Goal: Information Seeking & Learning: Compare options

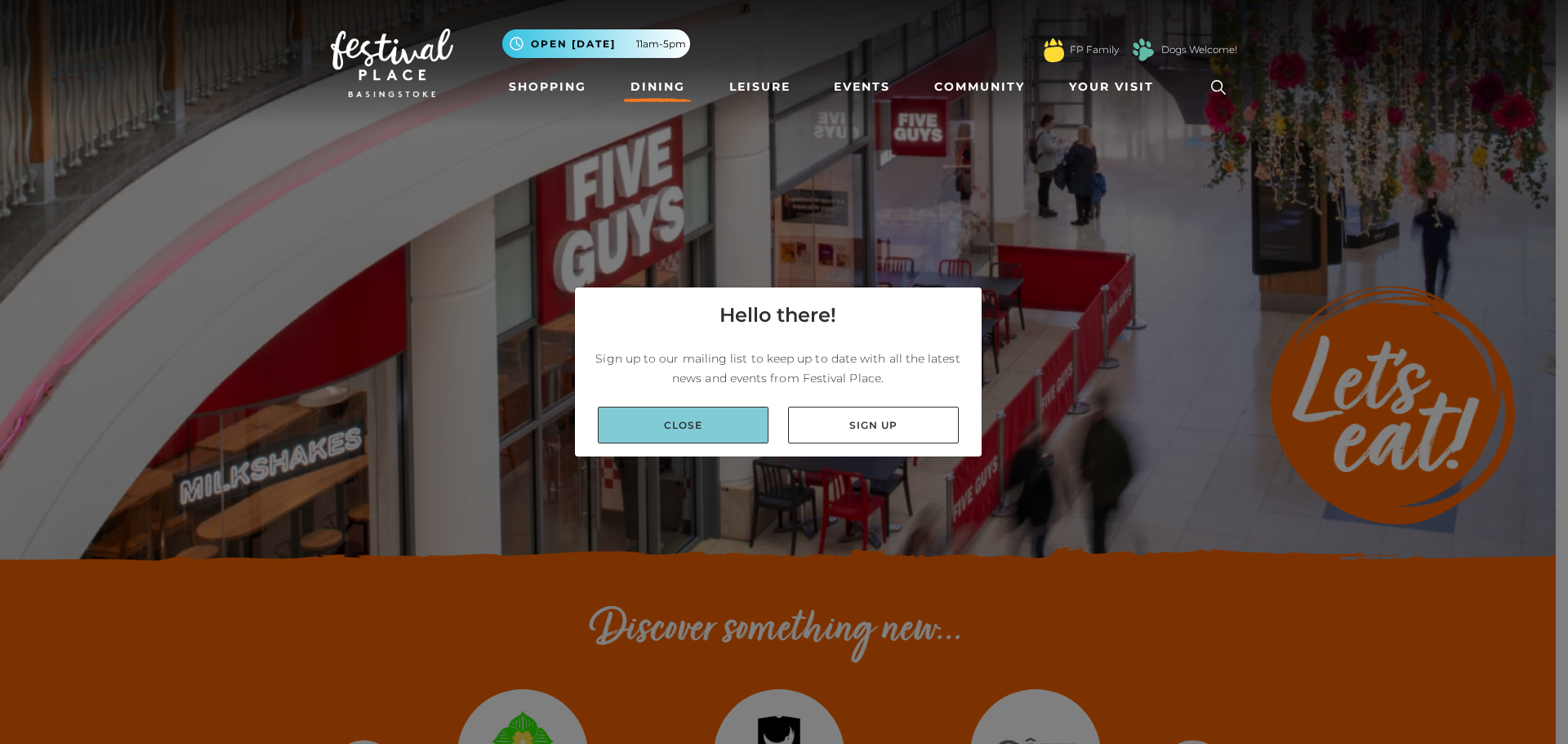
click at [719, 411] on link "Close" at bounding box center [684, 425] width 171 height 37
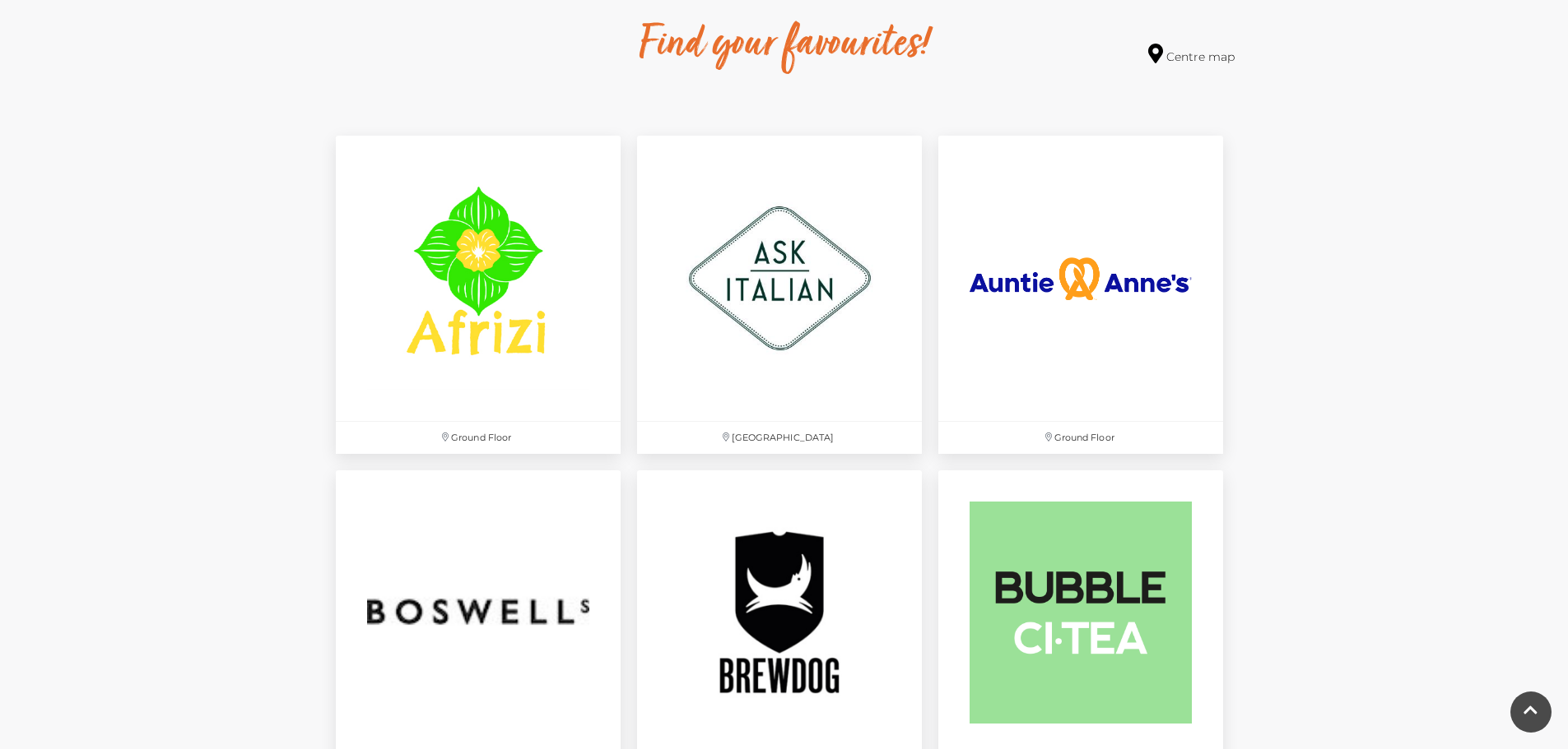
scroll to position [1070, 0]
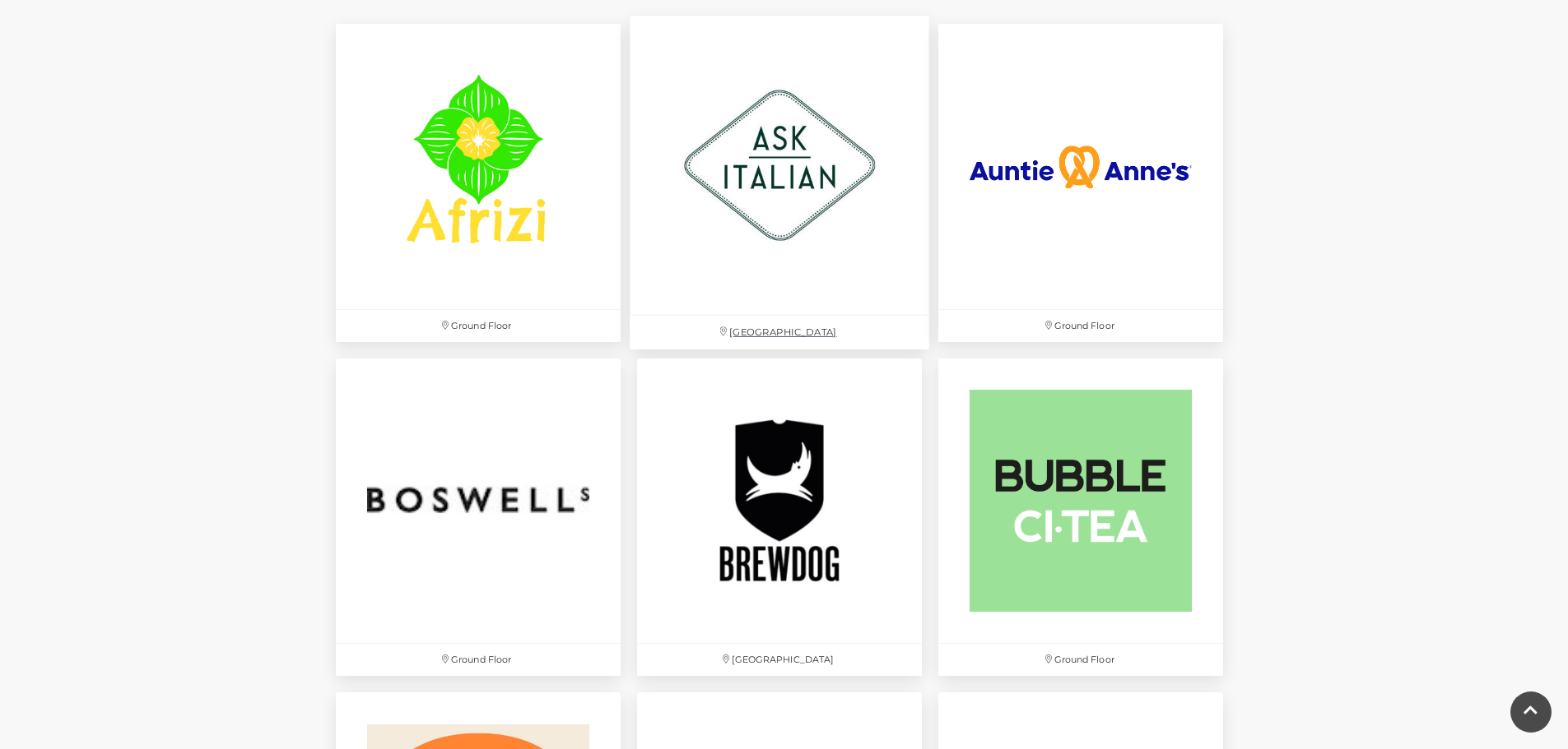
click at [733, 250] on img at bounding box center [779, 165] width 300 height 300
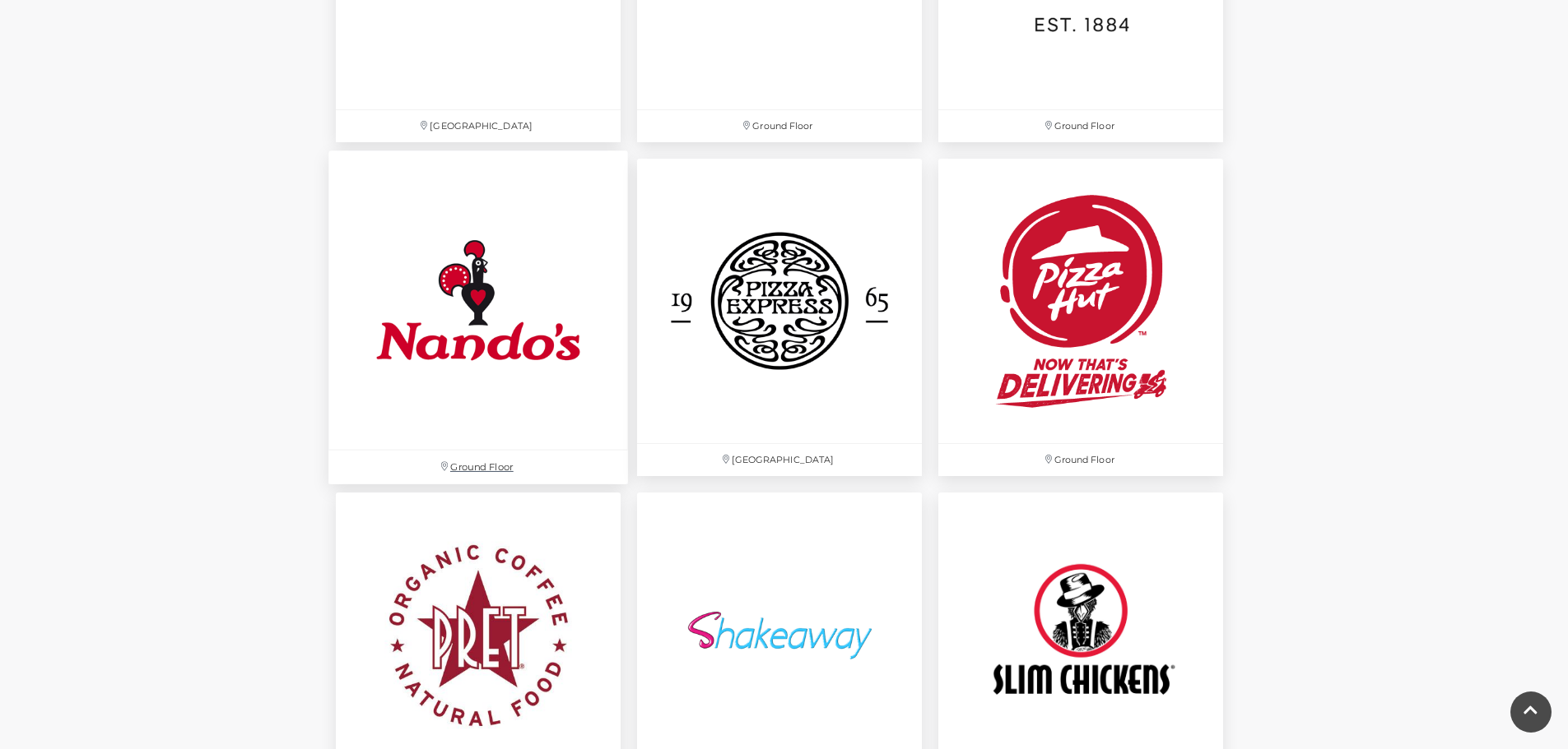
scroll to position [4277, 0]
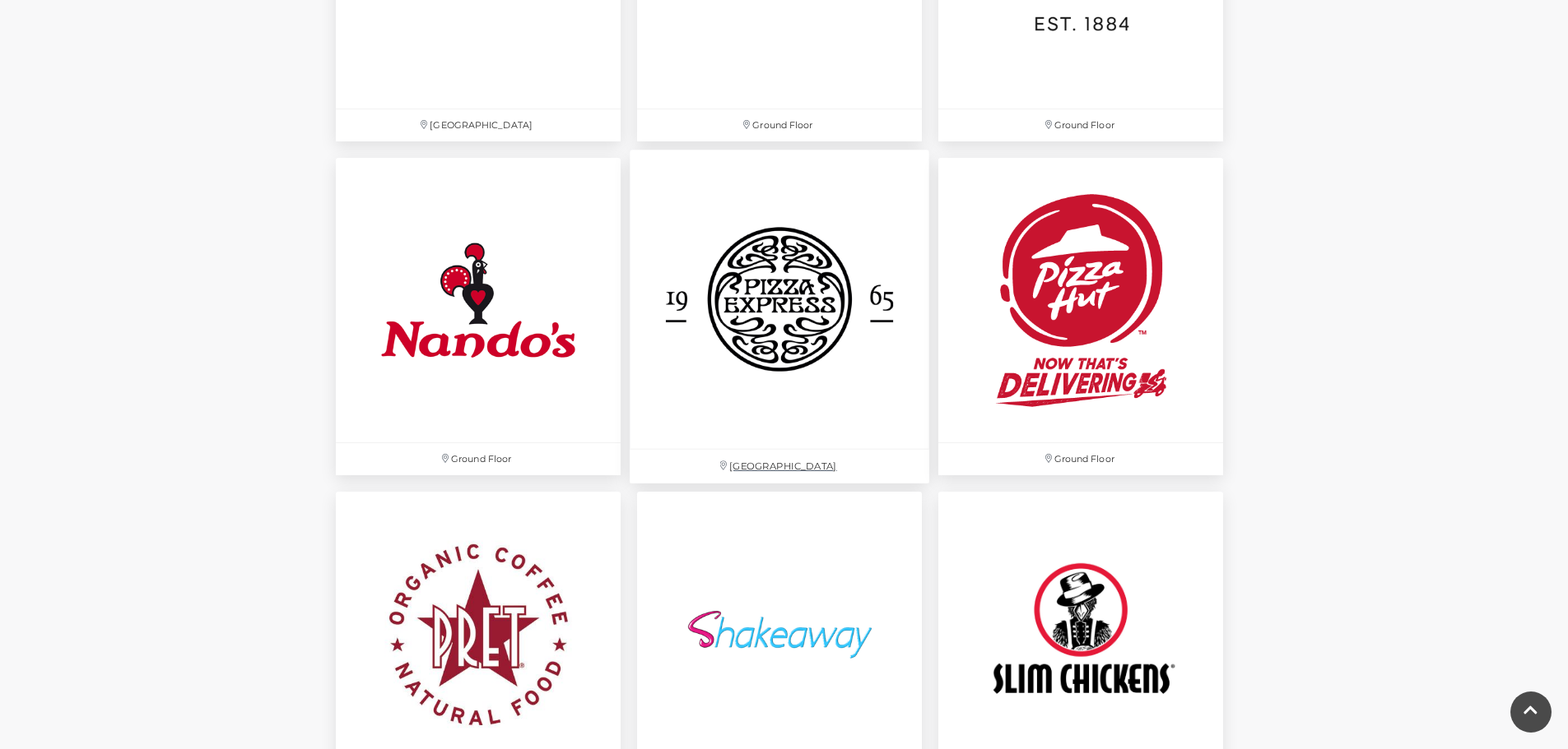
click at [775, 325] on img at bounding box center [779, 300] width 300 height 300
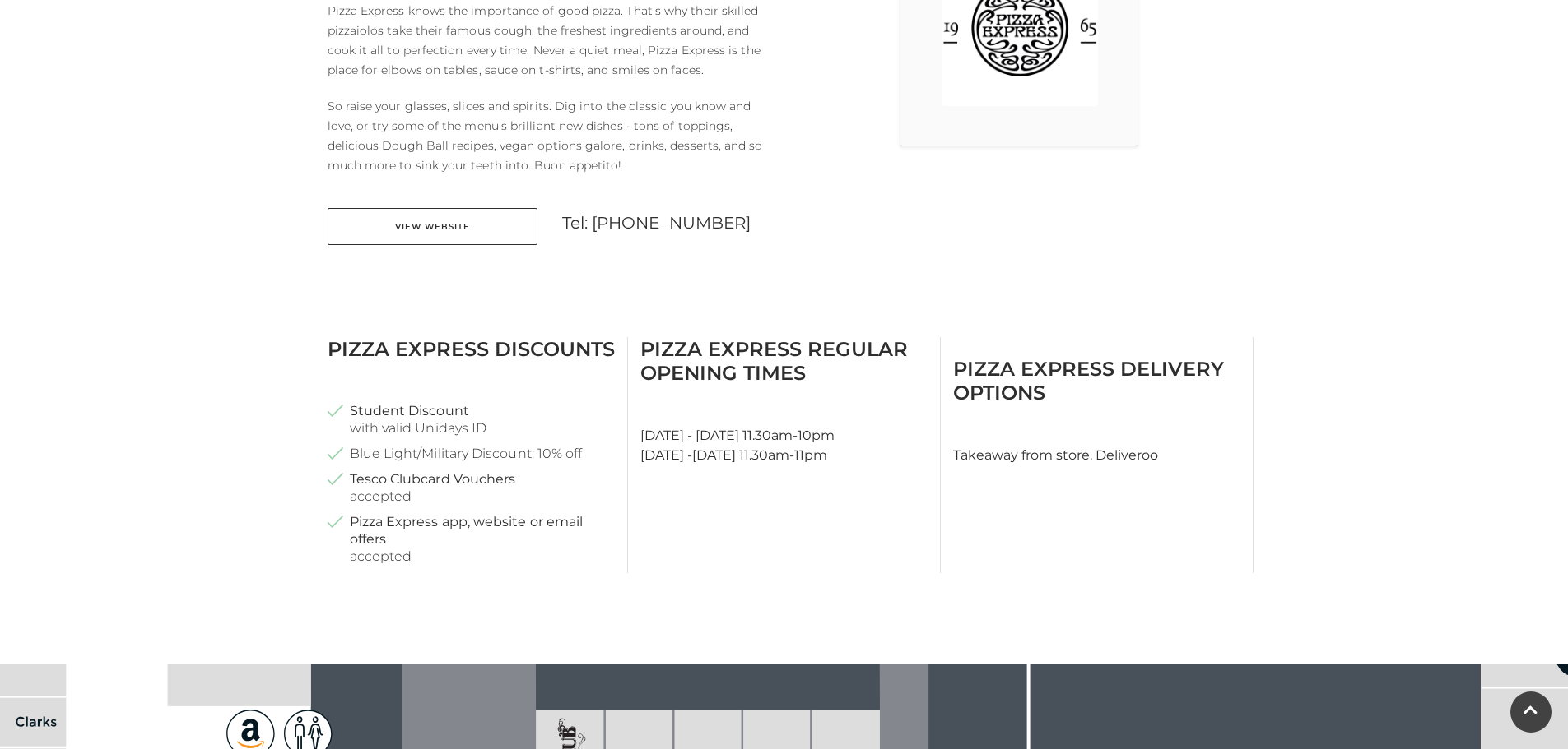
scroll to position [576, 0]
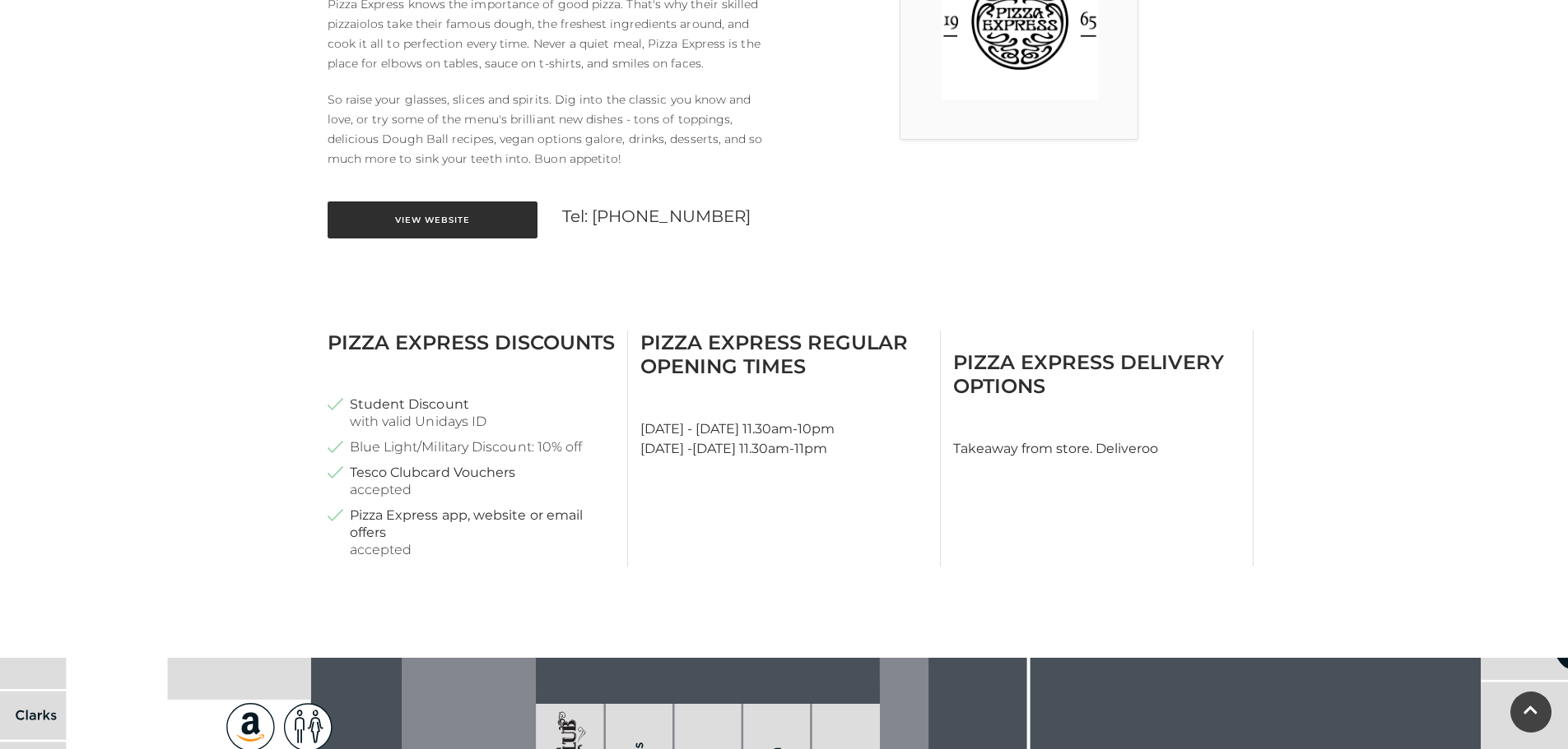
click at [438, 223] on link "View Website" at bounding box center [432, 219] width 210 height 37
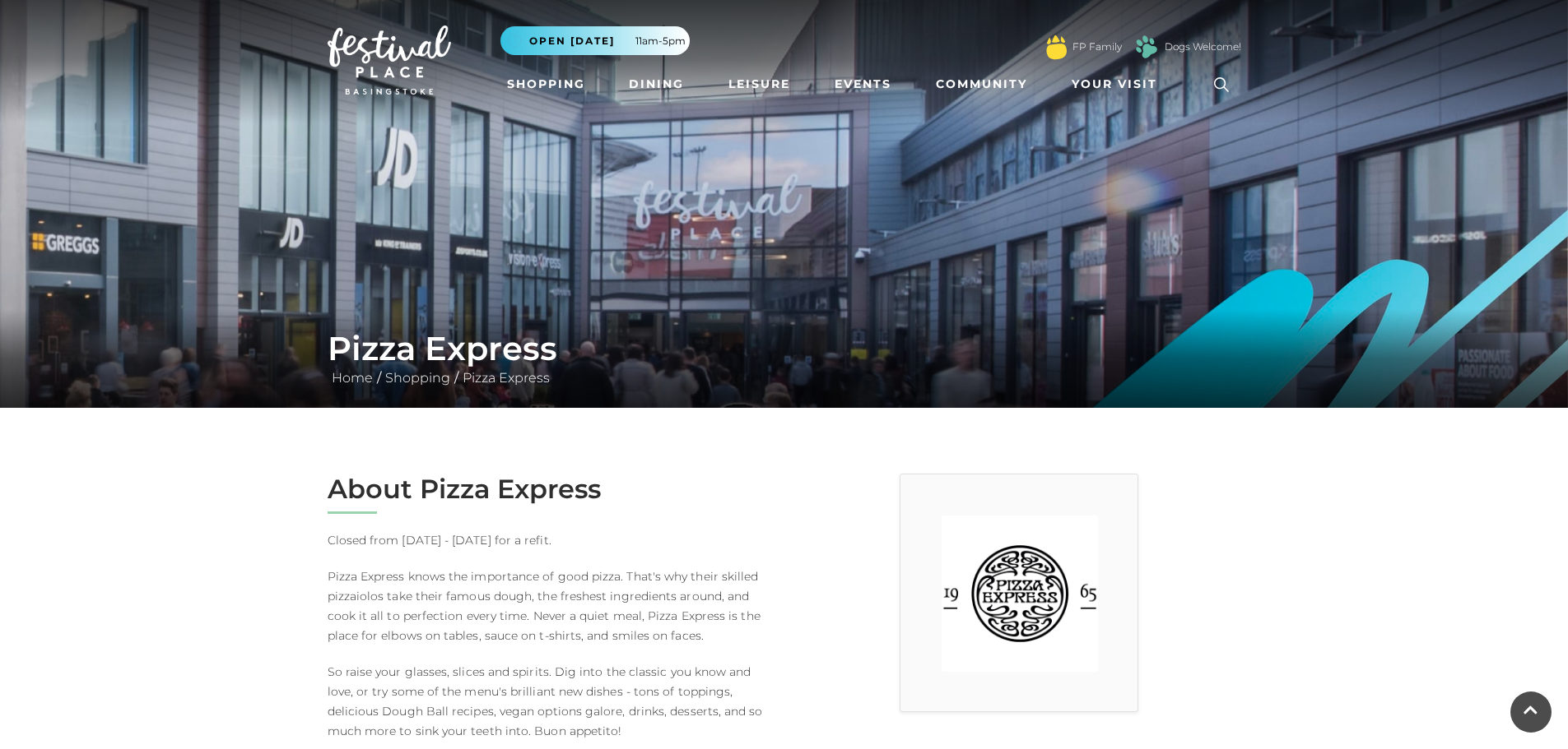
scroll to position [0, 0]
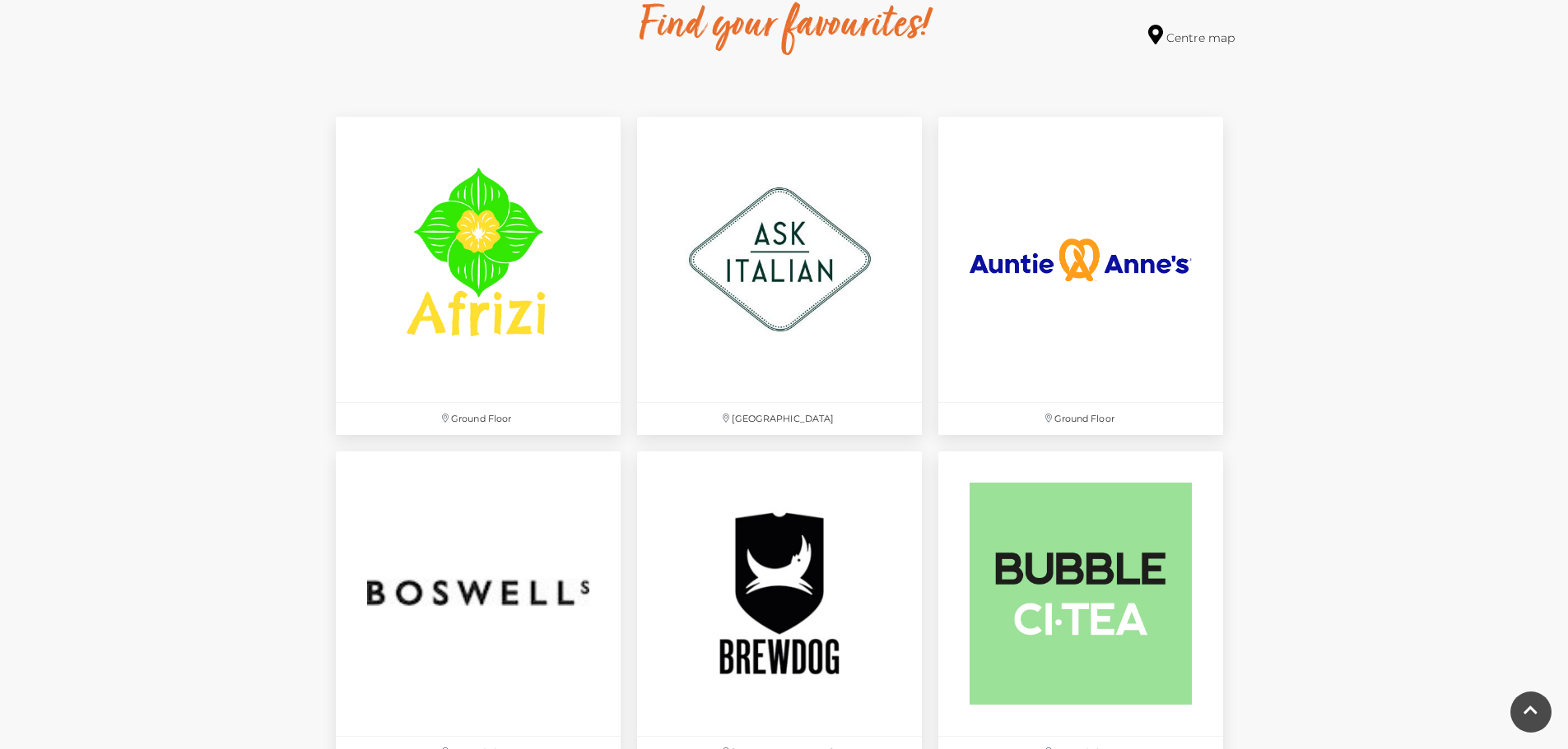
scroll to position [905, 0]
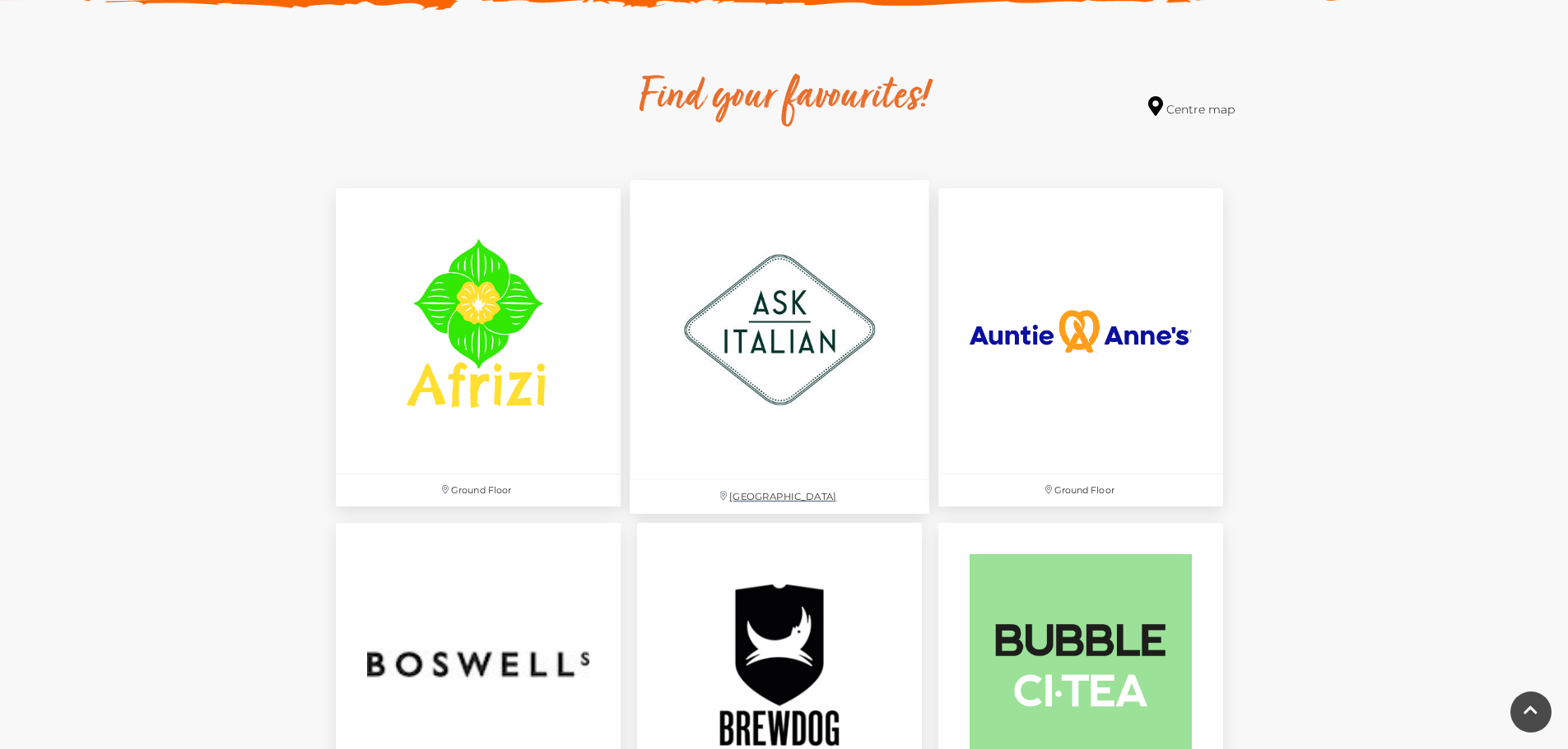
click at [768, 334] on img at bounding box center [779, 330] width 300 height 300
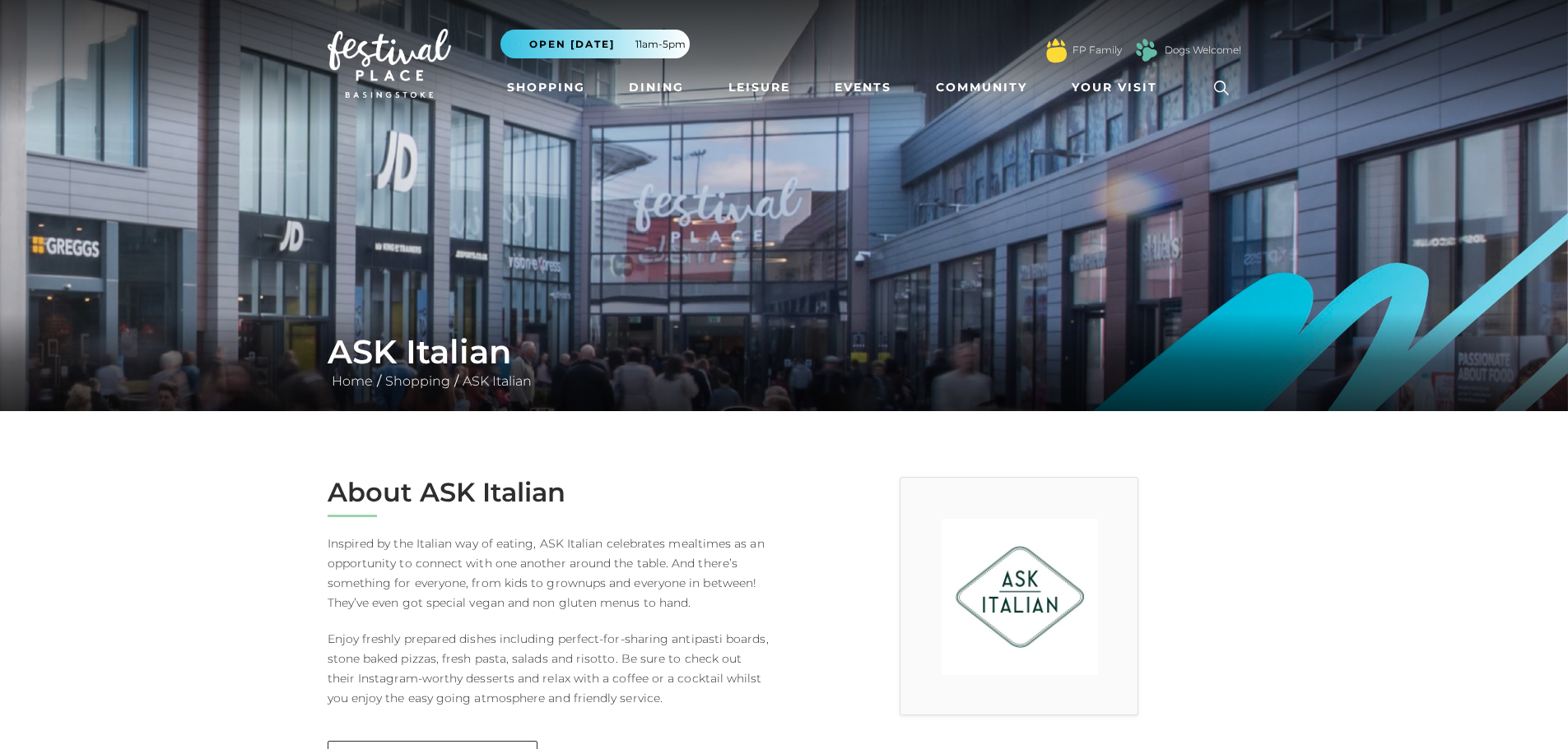
scroll to position [494, 0]
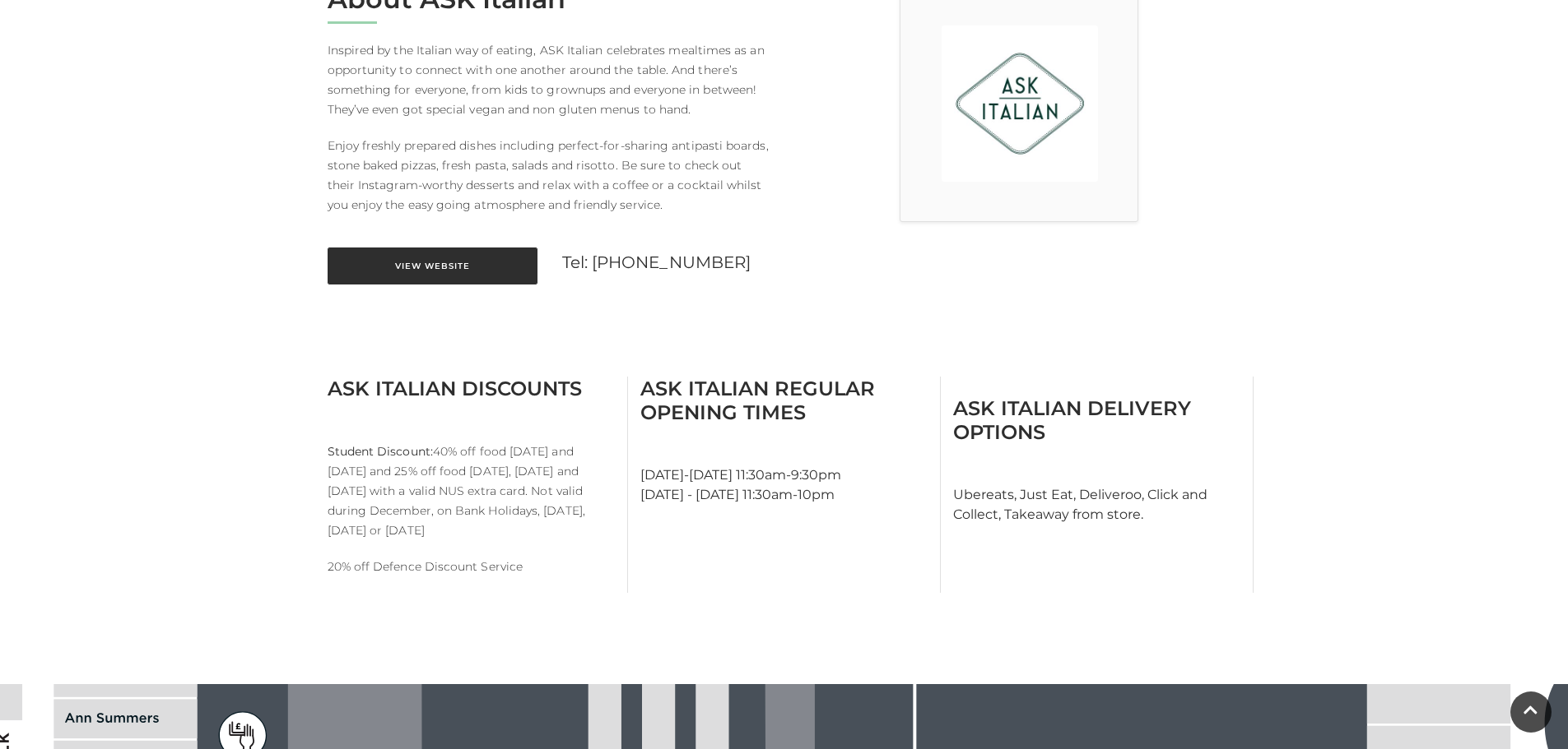
click at [451, 269] on link "View Website" at bounding box center [432, 266] width 210 height 37
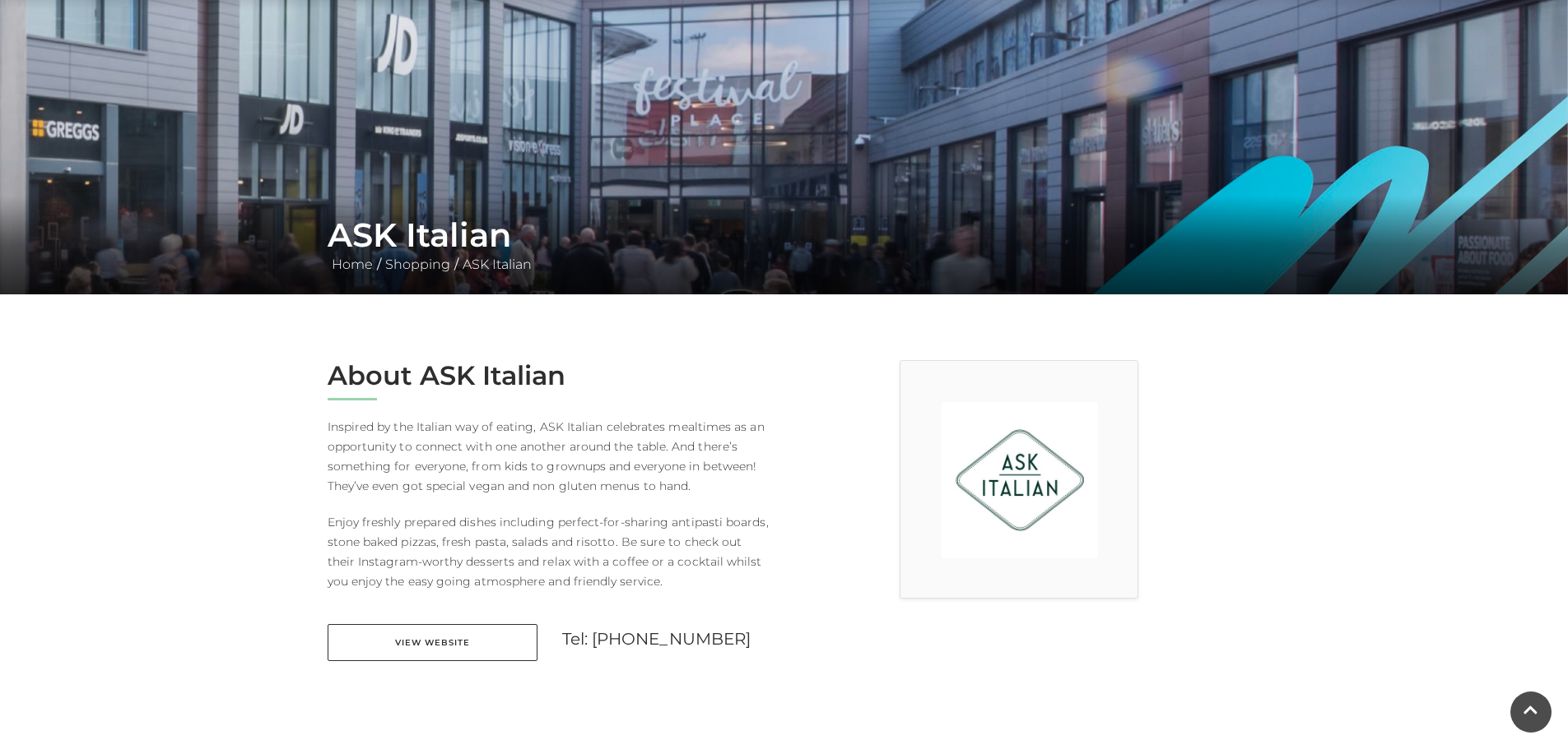
scroll to position [0, 0]
